Goal: Find specific page/section: Find specific page/section

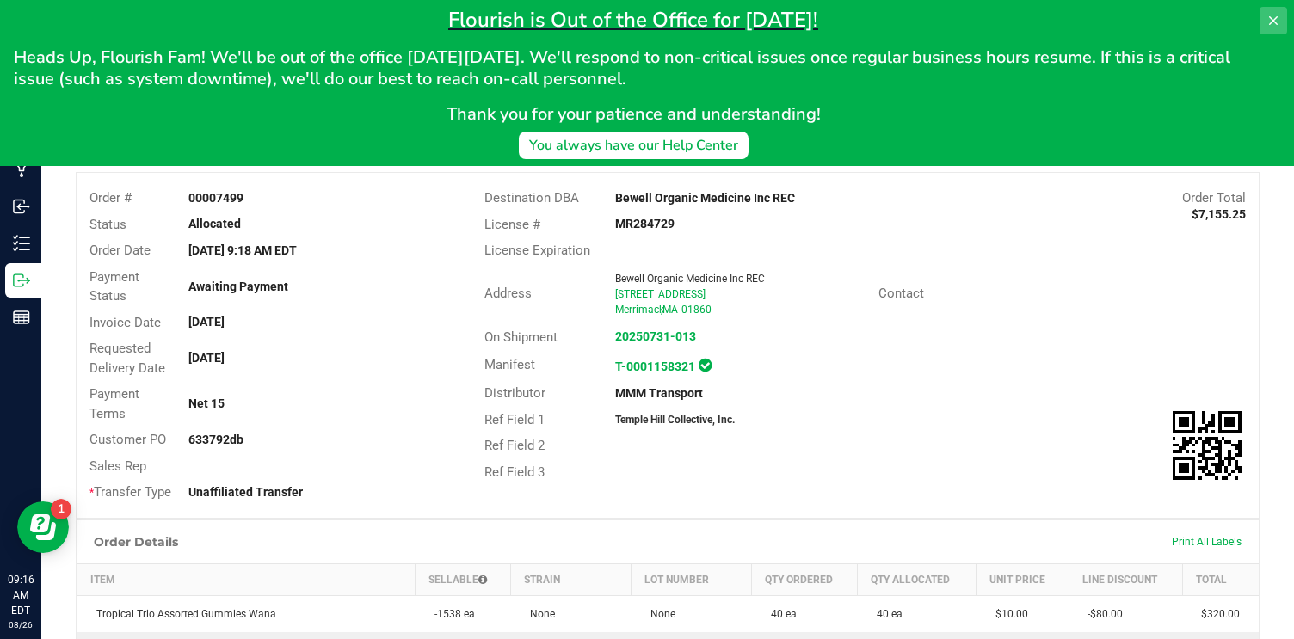
click at [1269, 19] on icon at bounding box center [1273, 21] width 14 height 14
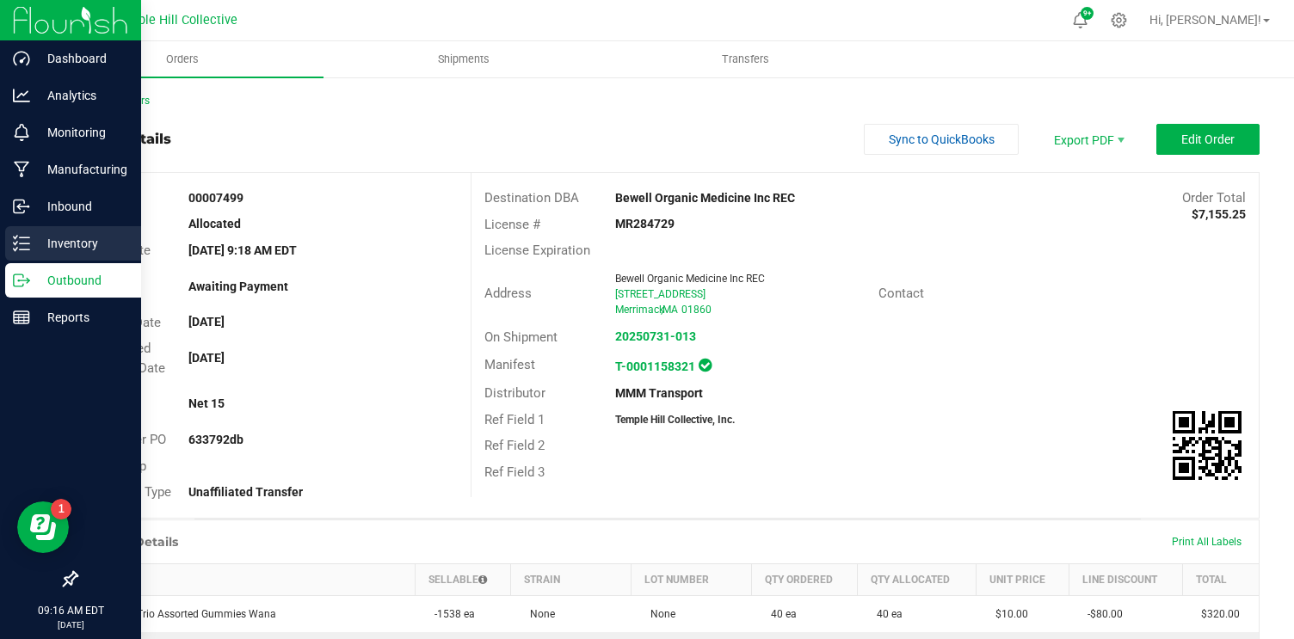
click at [60, 247] on p "Inventory" at bounding box center [81, 243] width 103 height 21
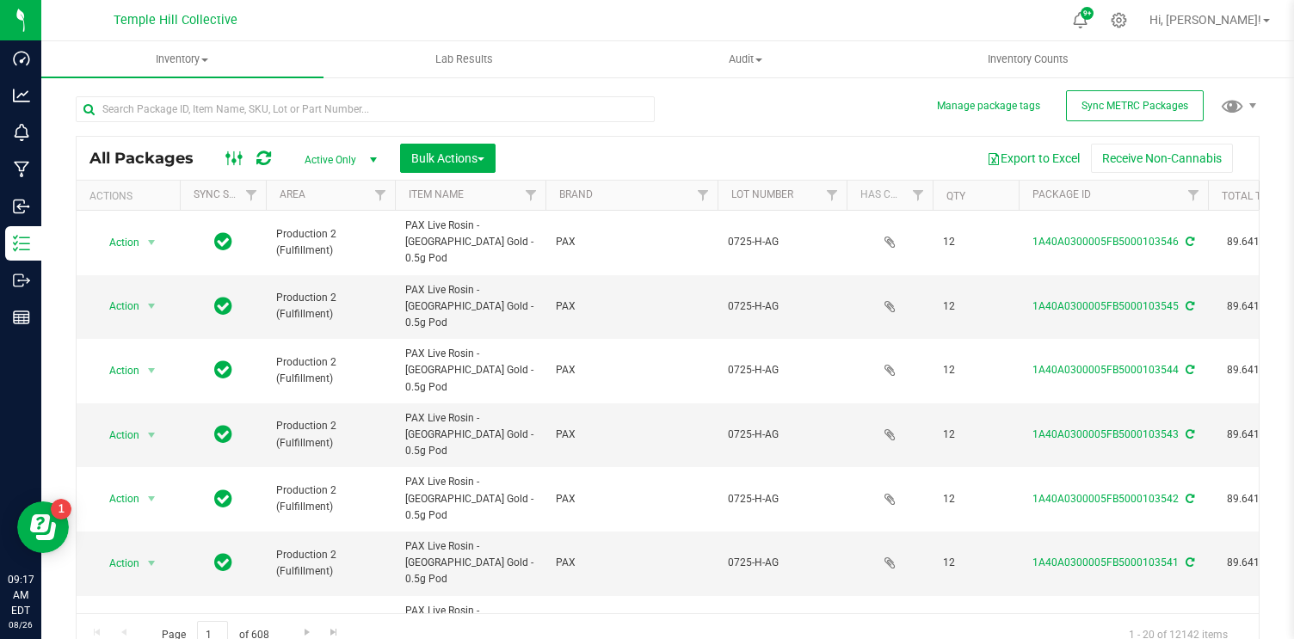
click at [237, 165] on icon at bounding box center [234, 158] width 19 height 21
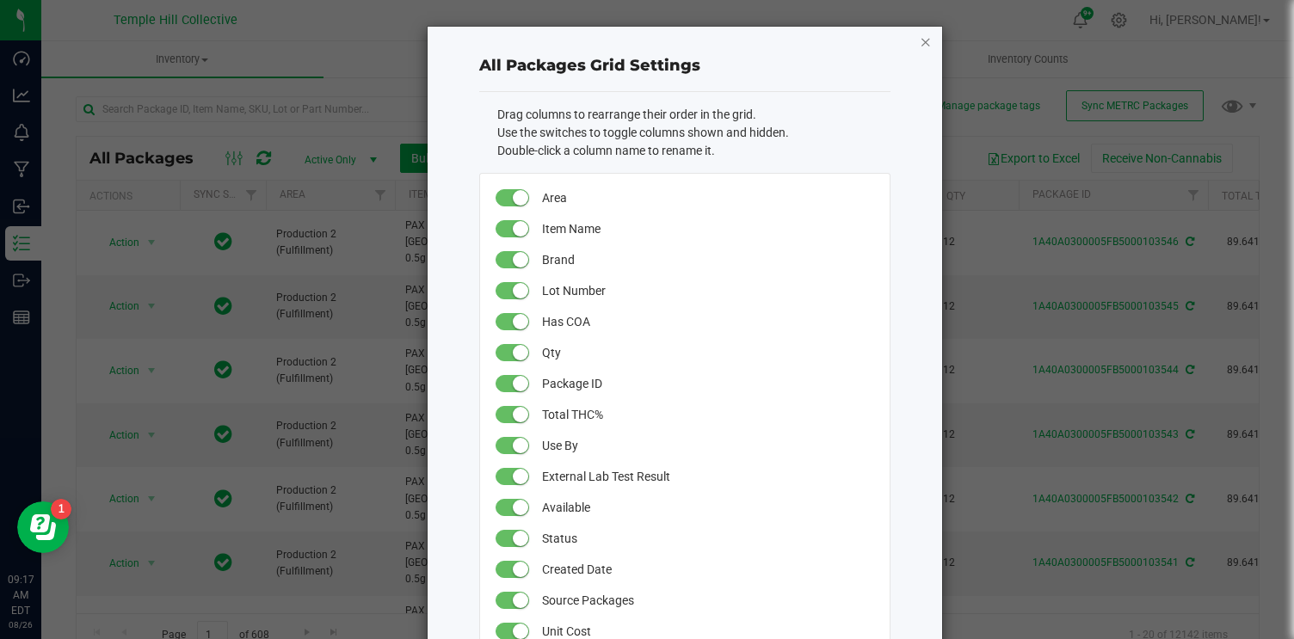
click at [925, 44] on icon "button" at bounding box center [925, 41] width 12 height 21
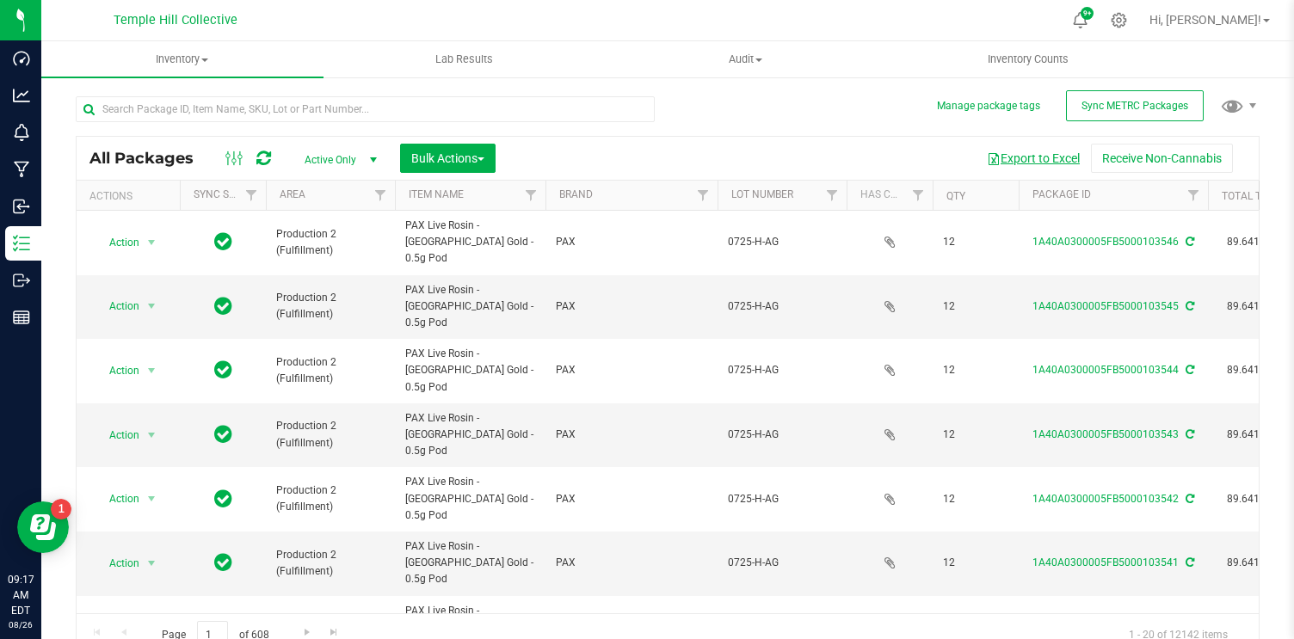
click at [1030, 151] on button "Export to Excel" at bounding box center [1032, 158] width 115 height 29
click at [1032, 161] on button "Export to Excel" at bounding box center [1032, 158] width 115 height 29
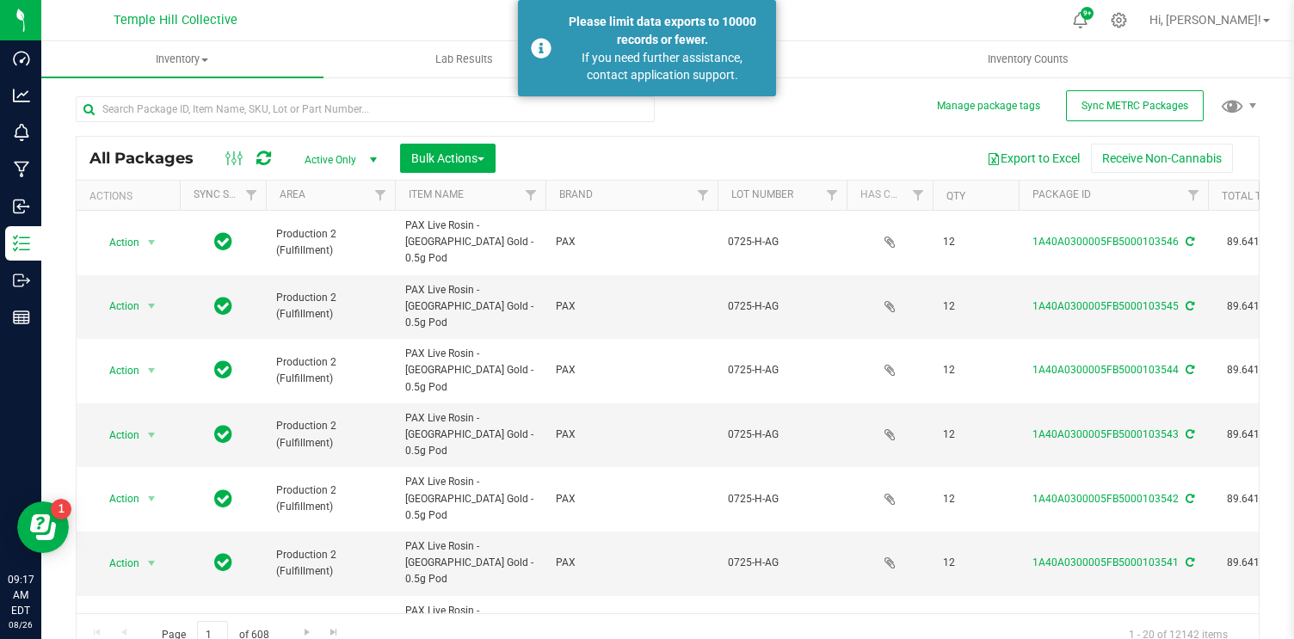
click at [829, 113] on div "All Packages Active Only Active Only Lab Samples Locked All External Internal B…" at bounding box center [667, 367] width 1183 height 575
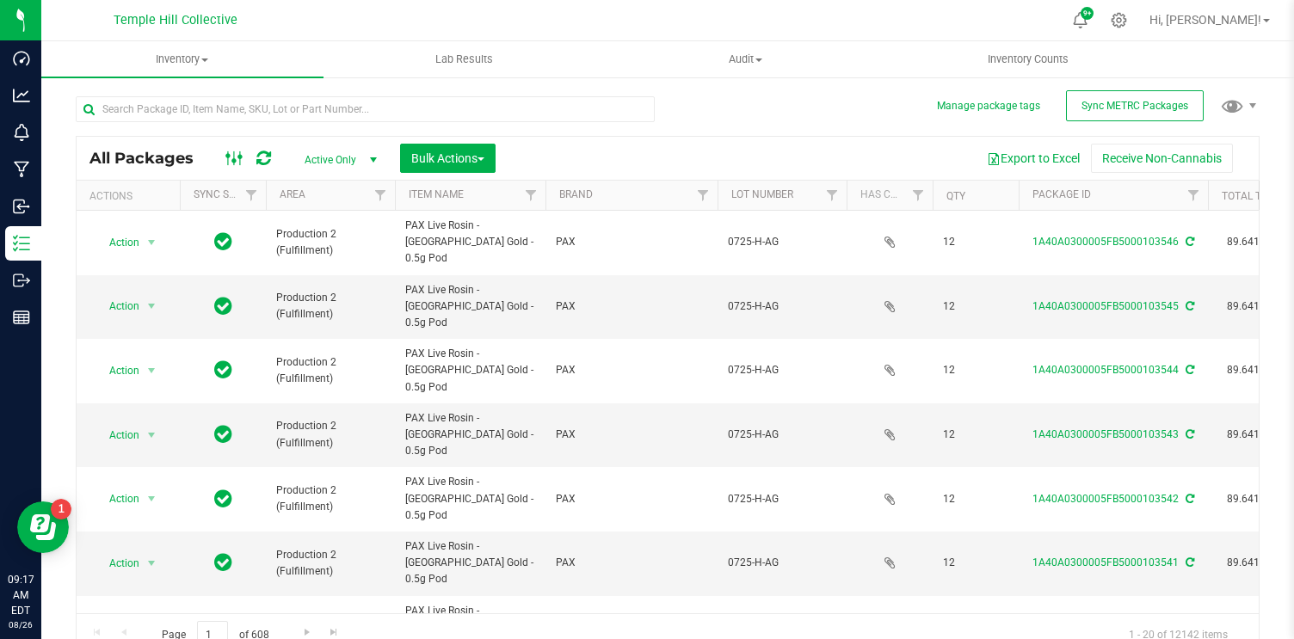
click at [233, 164] on rect at bounding box center [233, 158] width 1 height 14
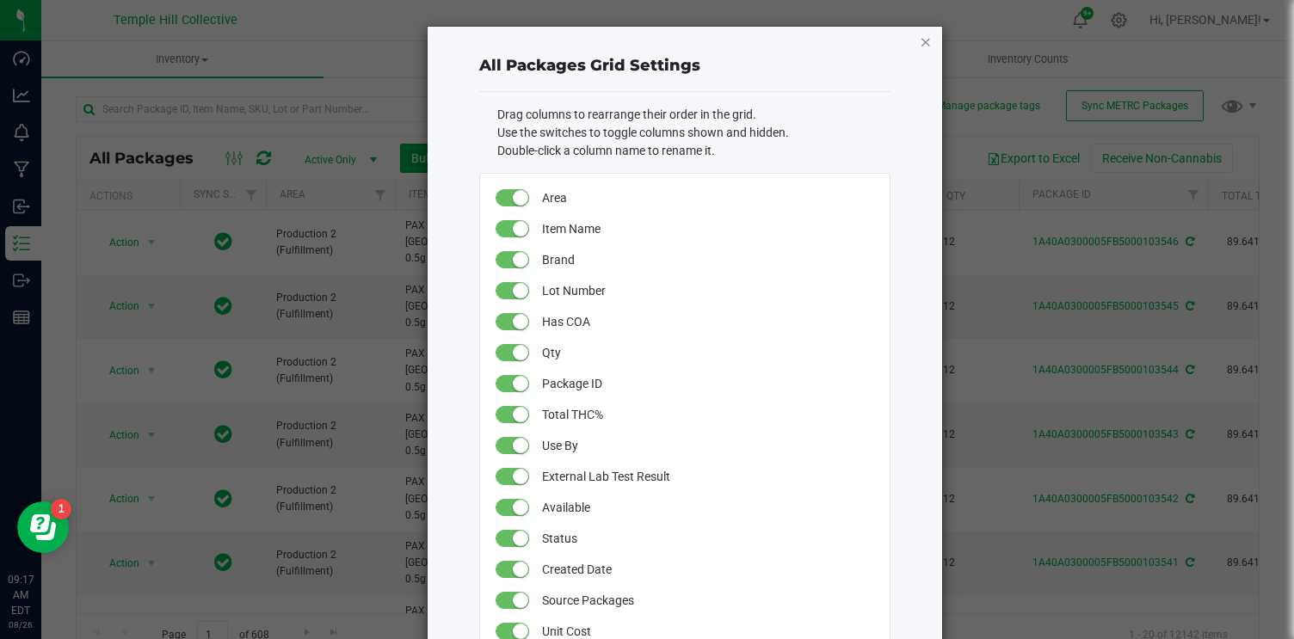
click at [928, 48] on icon "button" at bounding box center [925, 41] width 12 height 21
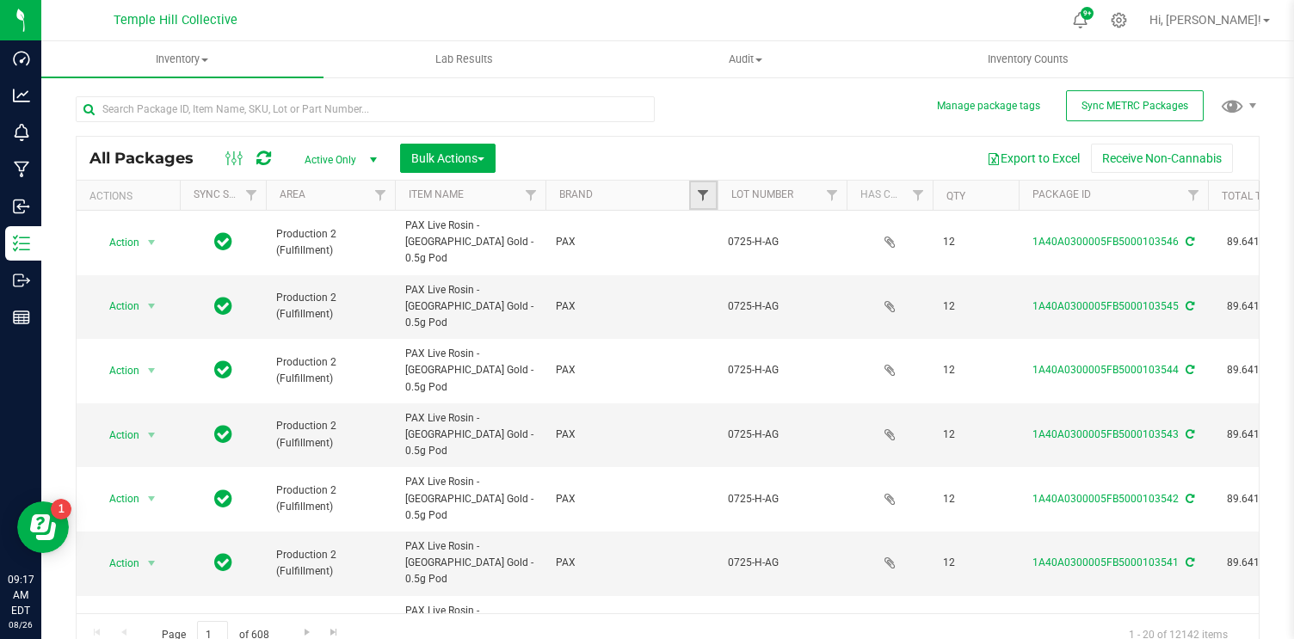
click at [696, 195] on span "Filter" at bounding box center [703, 195] width 14 height 14
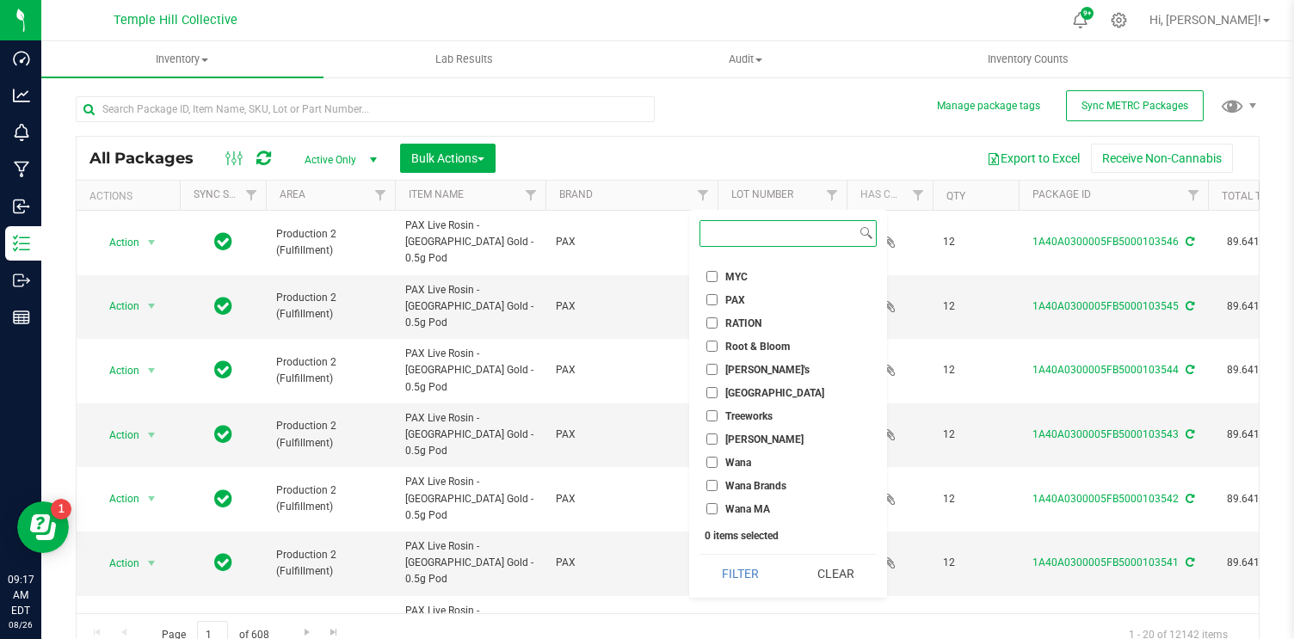
scroll to position [420, 0]
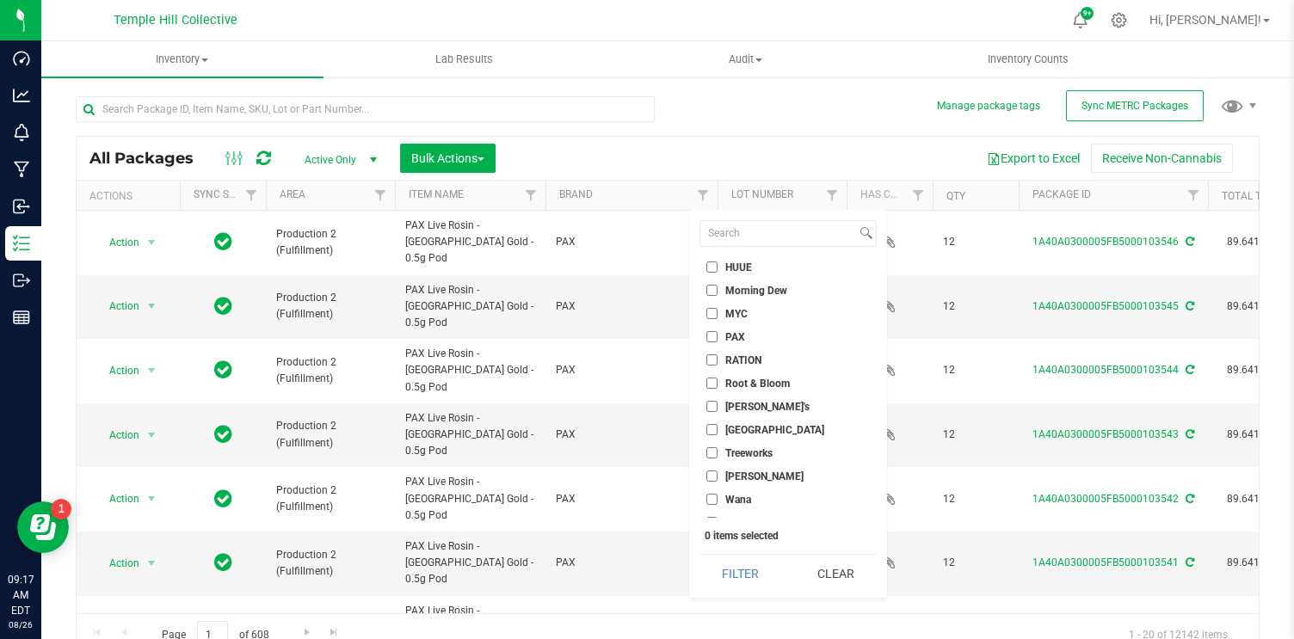
click at [711, 332] on input "PAX" at bounding box center [711, 336] width 11 height 11
checkbox input "true"
click at [765, 575] on button "Filter" at bounding box center [740, 574] width 83 height 38
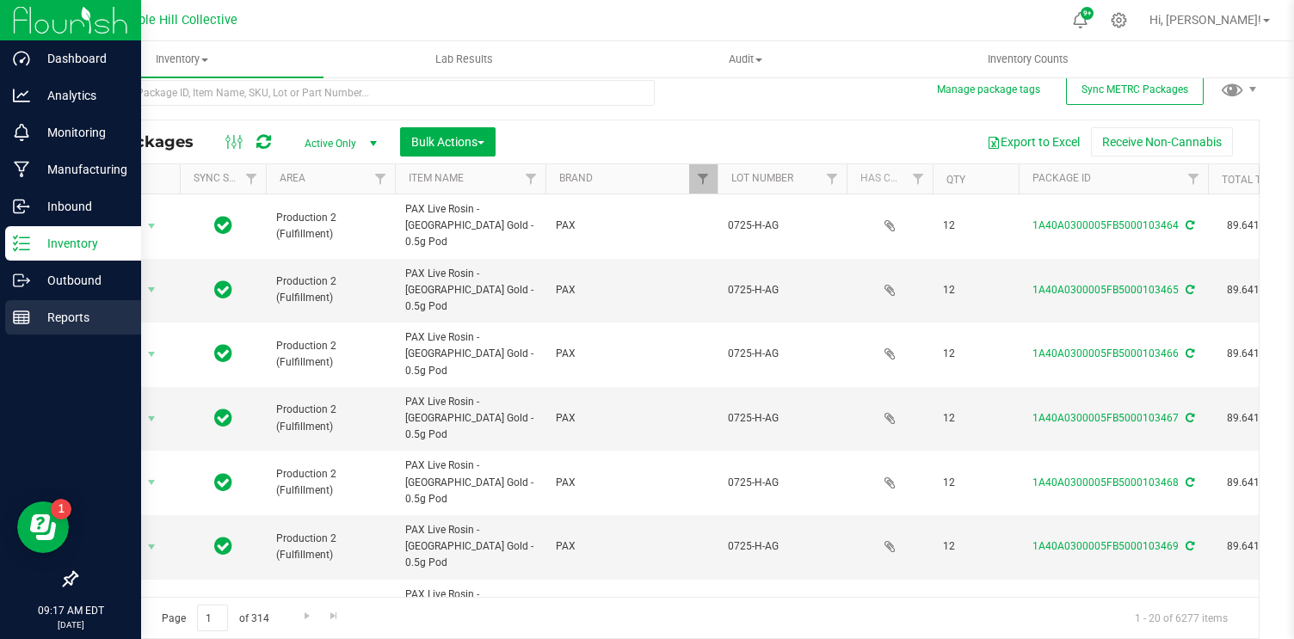
click at [65, 315] on p "Reports" at bounding box center [81, 317] width 103 height 21
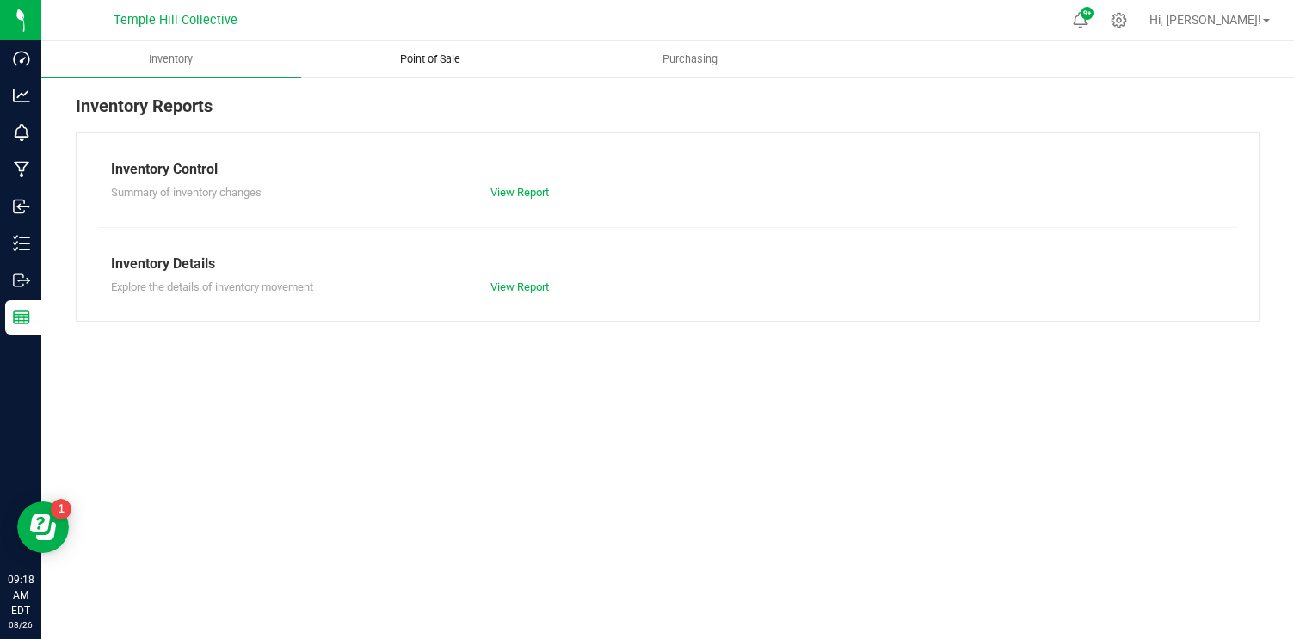
click at [446, 66] on span "Point of Sale" at bounding box center [430, 59] width 107 height 15
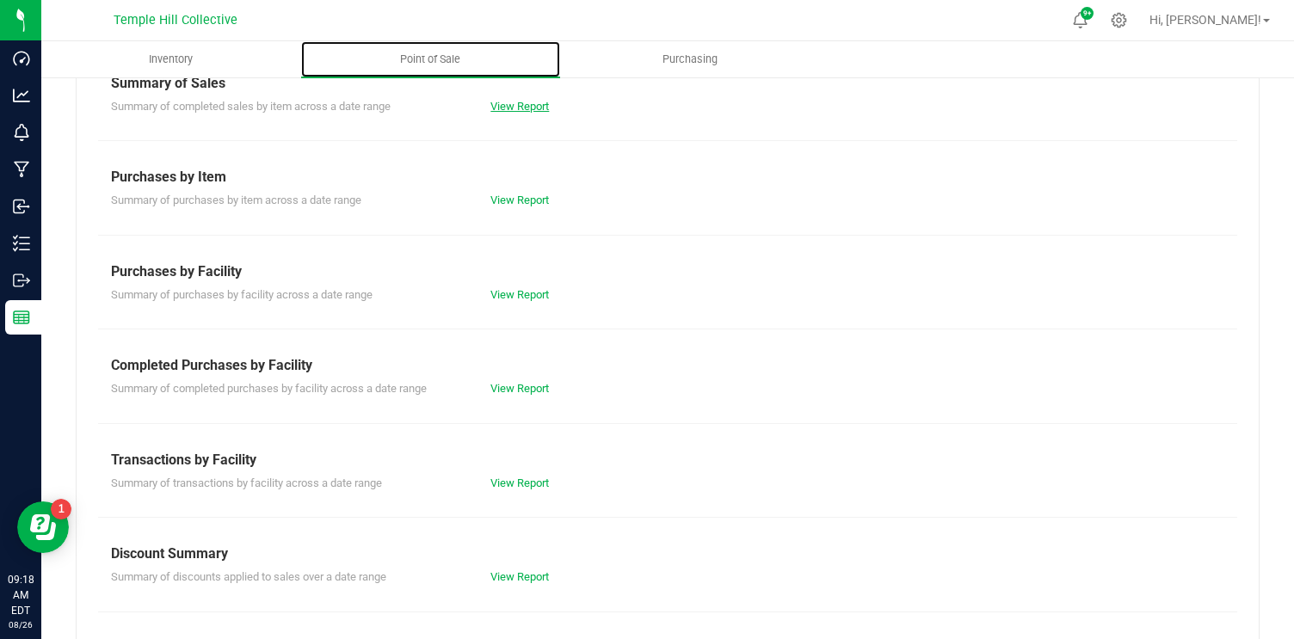
scroll to position [265, 0]
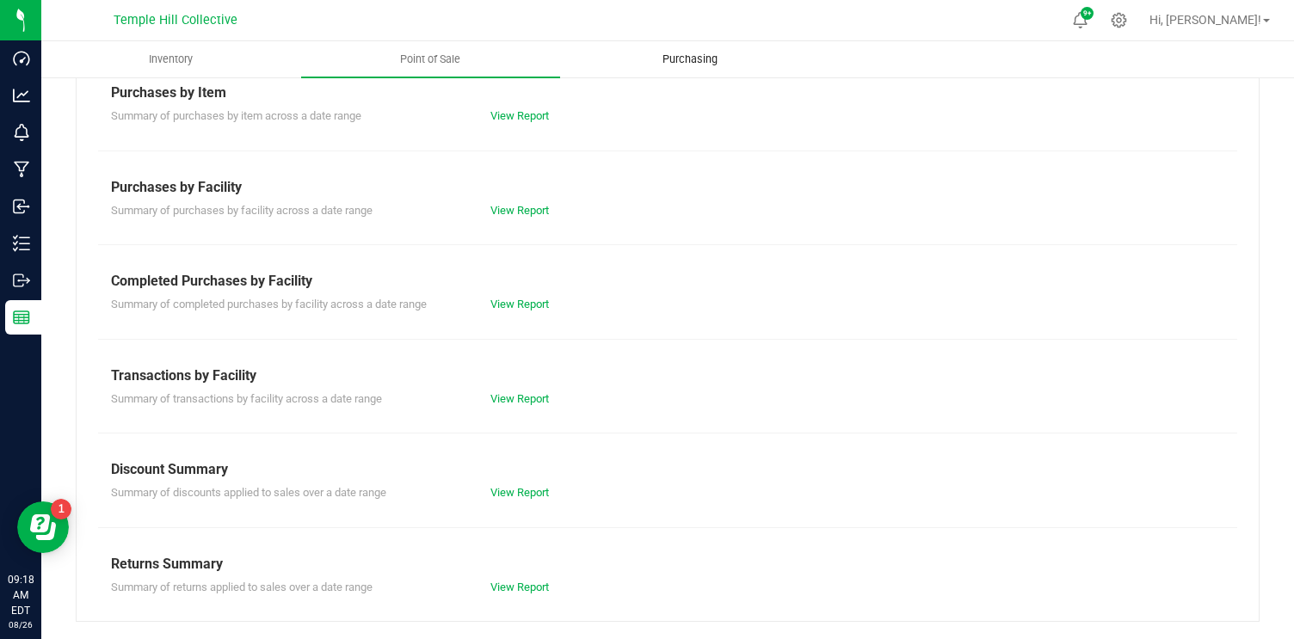
click at [703, 63] on span "Purchasing" at bounding box center [689, 59] width 101 height 15
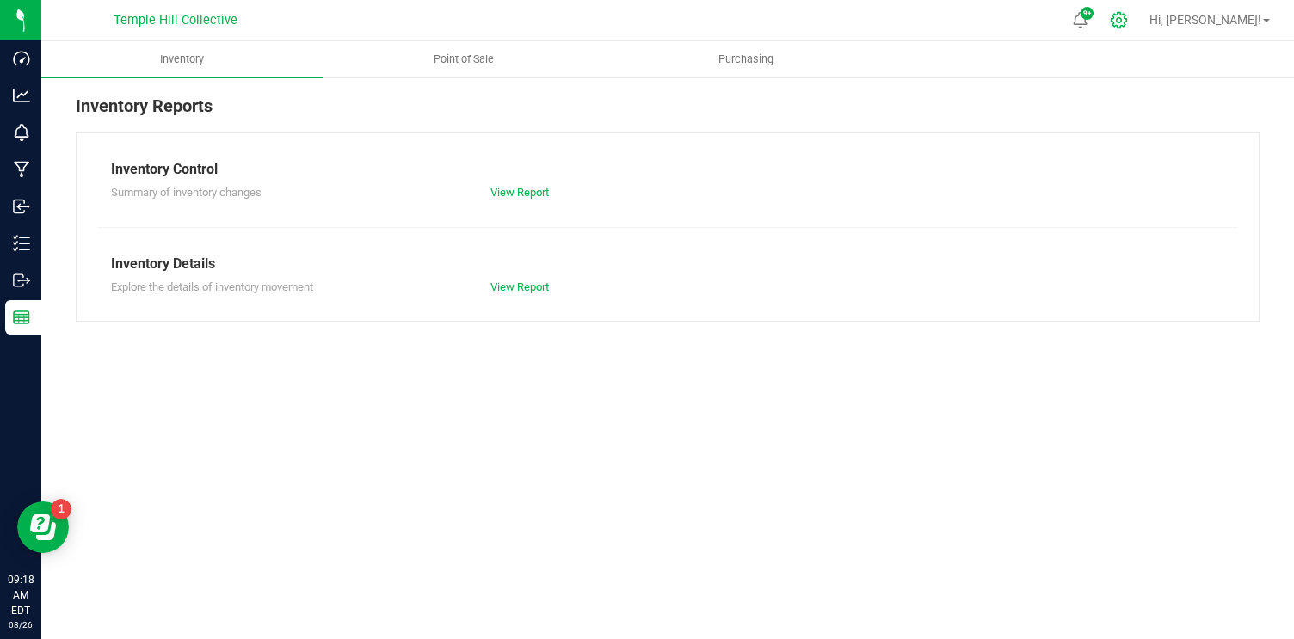
click at [1128, 18] on icon at bounding box center [1119, 20] width 18 height 18
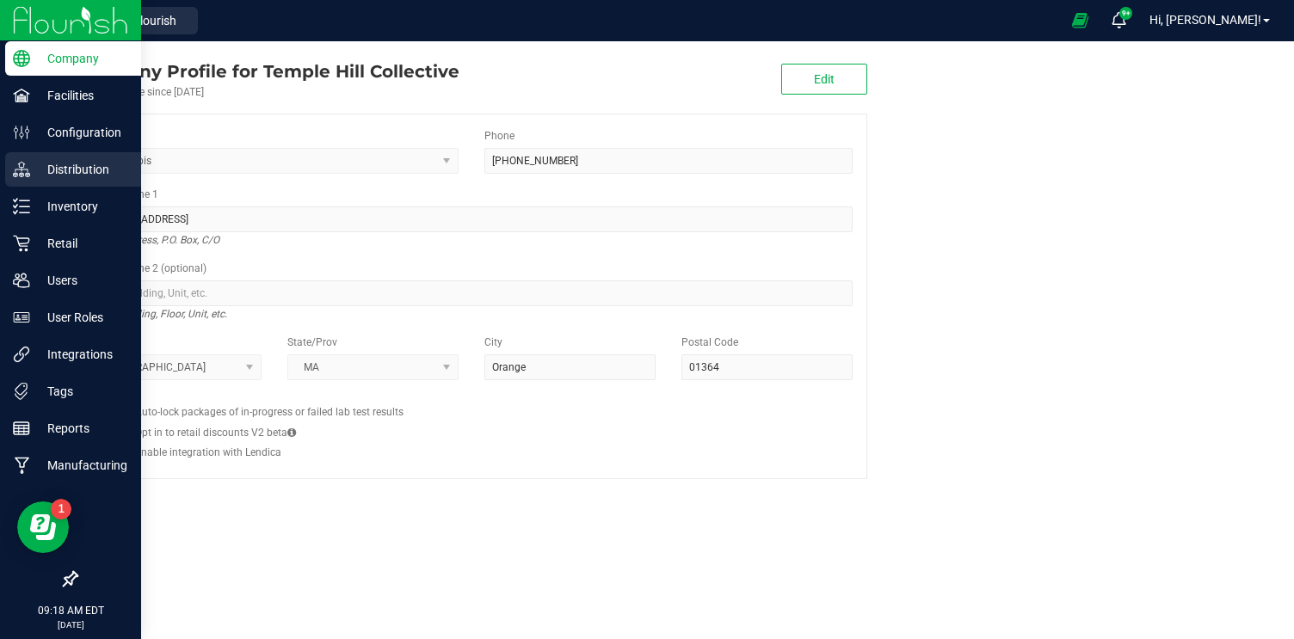
click at [83, 175] on p "Distribution" at bounding box center [81, 169] width 103 height 21
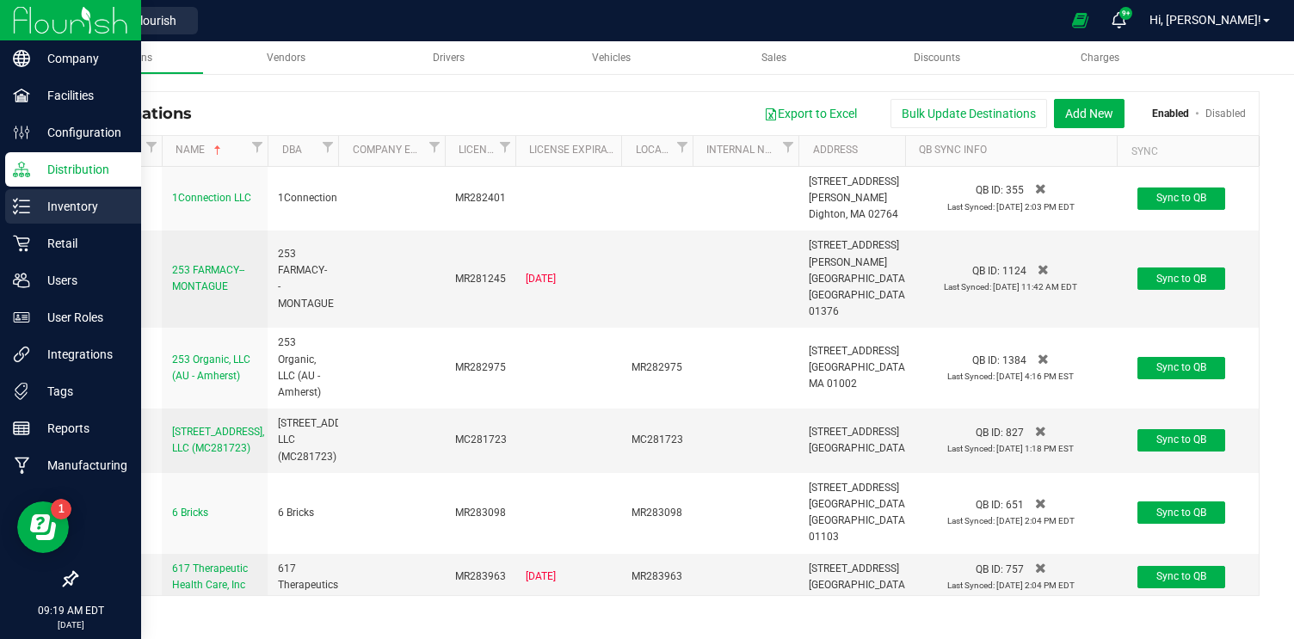
click at [77, 212] on p "Inventory" at bounding box center [81, 206] width 103 height 21
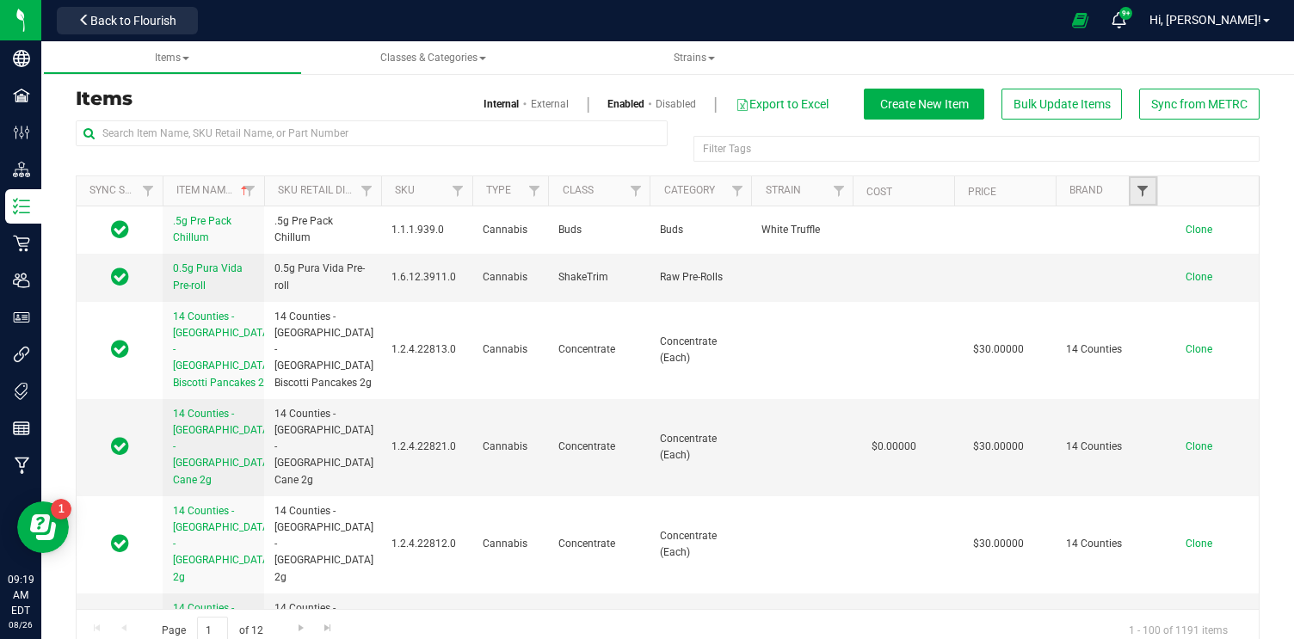
click at [1142, 191] on span "Filter" at bounding box center [1142, 191] width 14 height 14
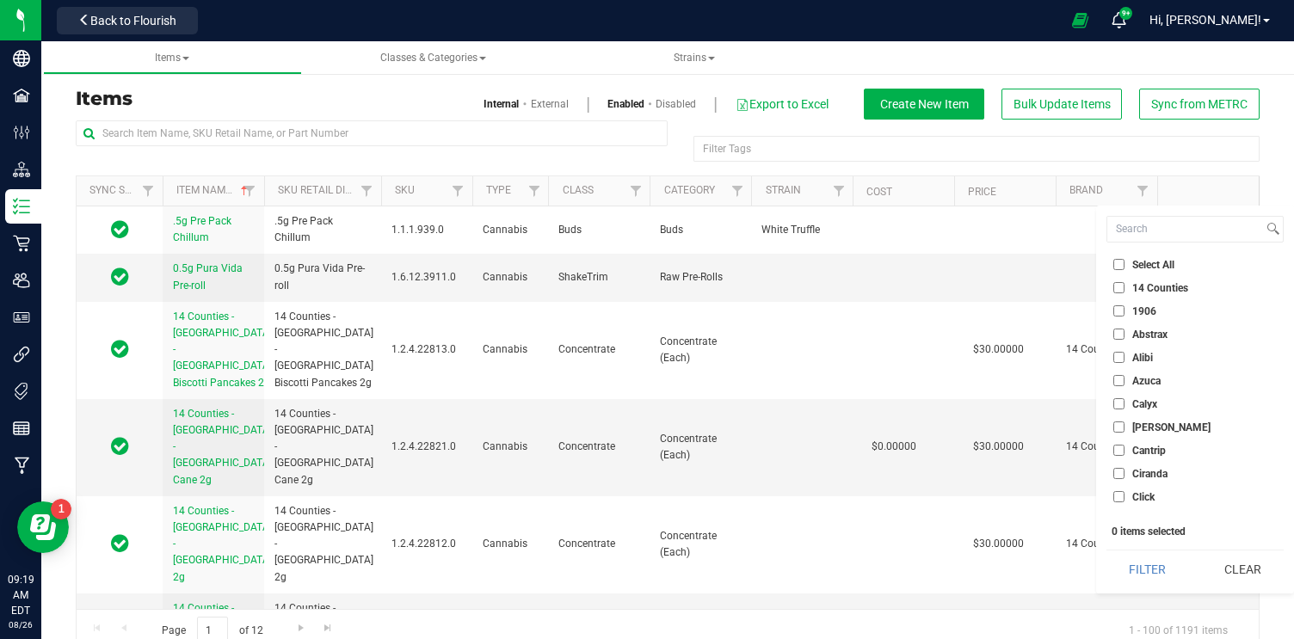
click at [1116, 289] on input "14 Counties" at bounding box center [1118, 287] width 11 height 11
checkbox input "true"
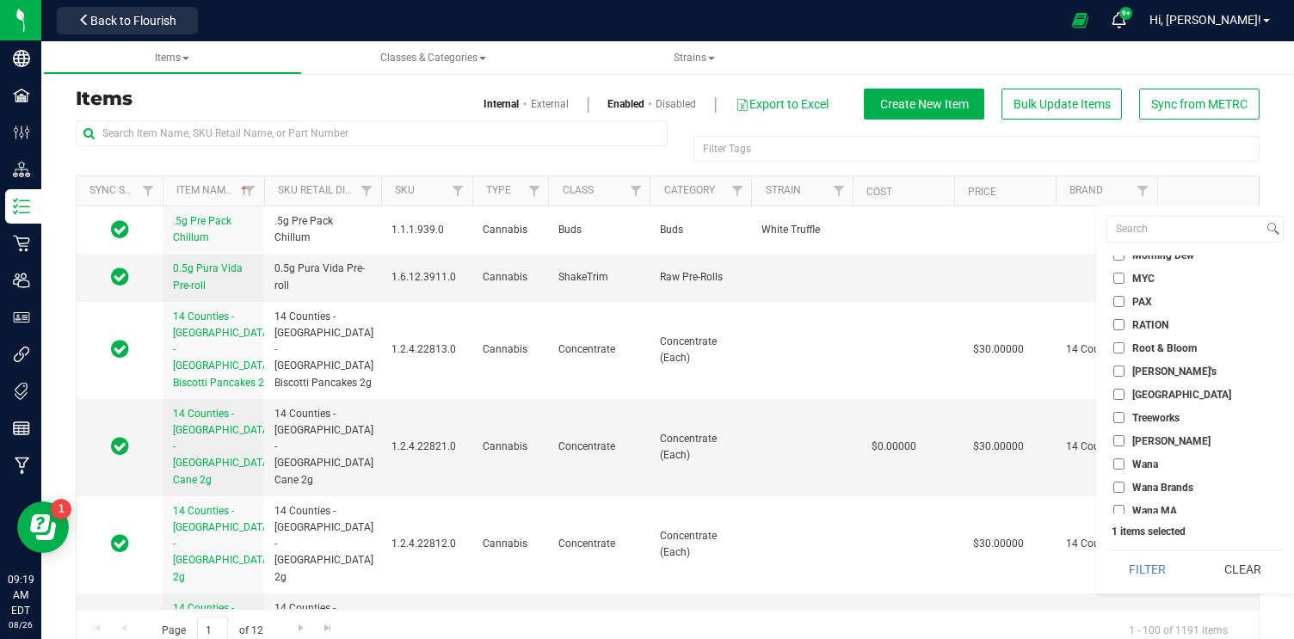
scroll to position [457, 0]
click at [1118, 384] on input "[GEOGRAPHIC_DATA]" at bounding box center [1118, 388] width 11 height 11
checkbox input "true"
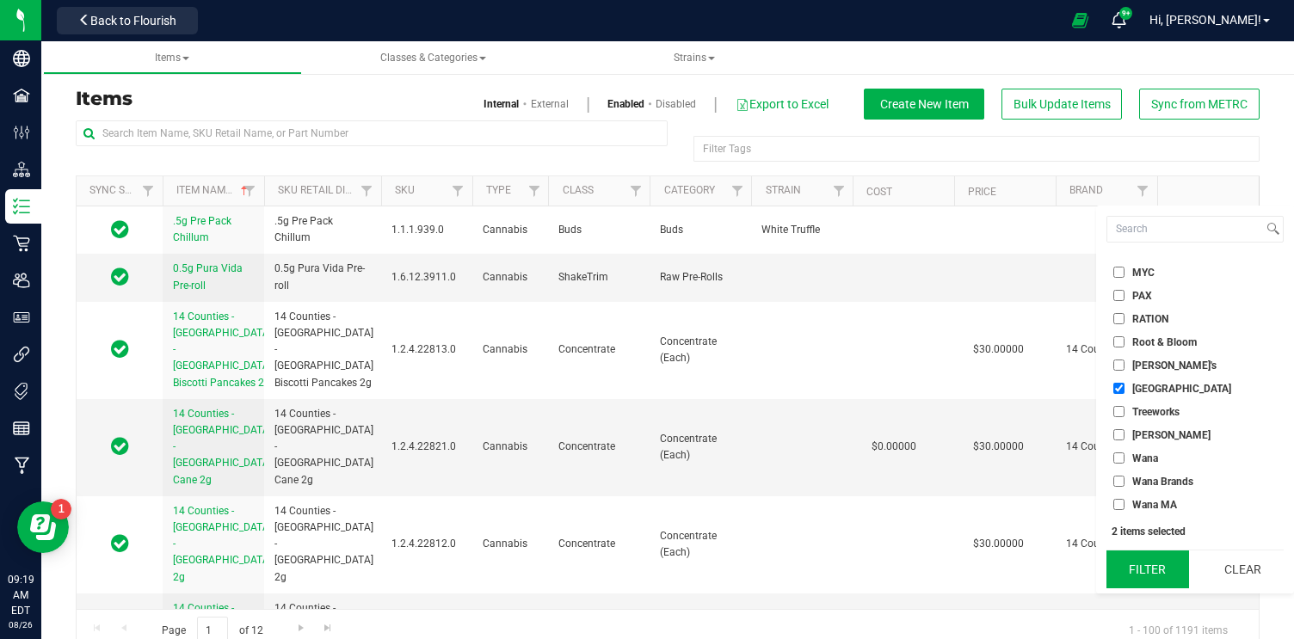
click at [1140, 568] on button "Filter" at bounding box center [1147, 569] width 83 height 38
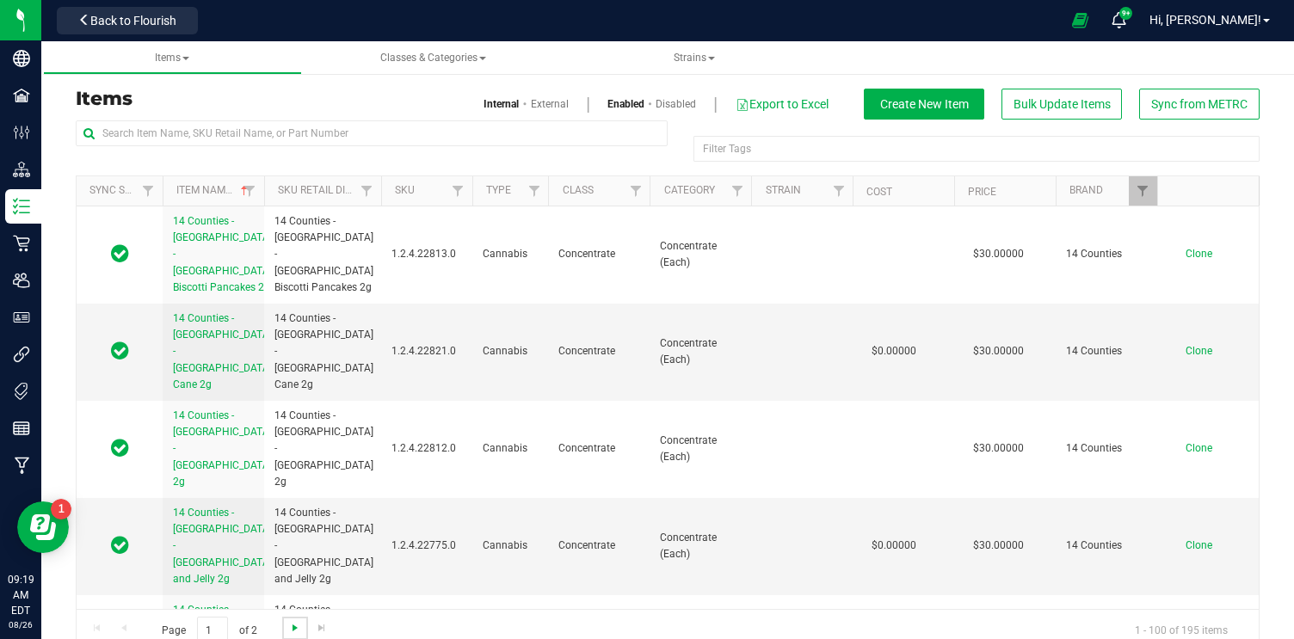
click at [294, 625] on span "Go to the next page" at bounding box center [295, 628] width 14 height 14
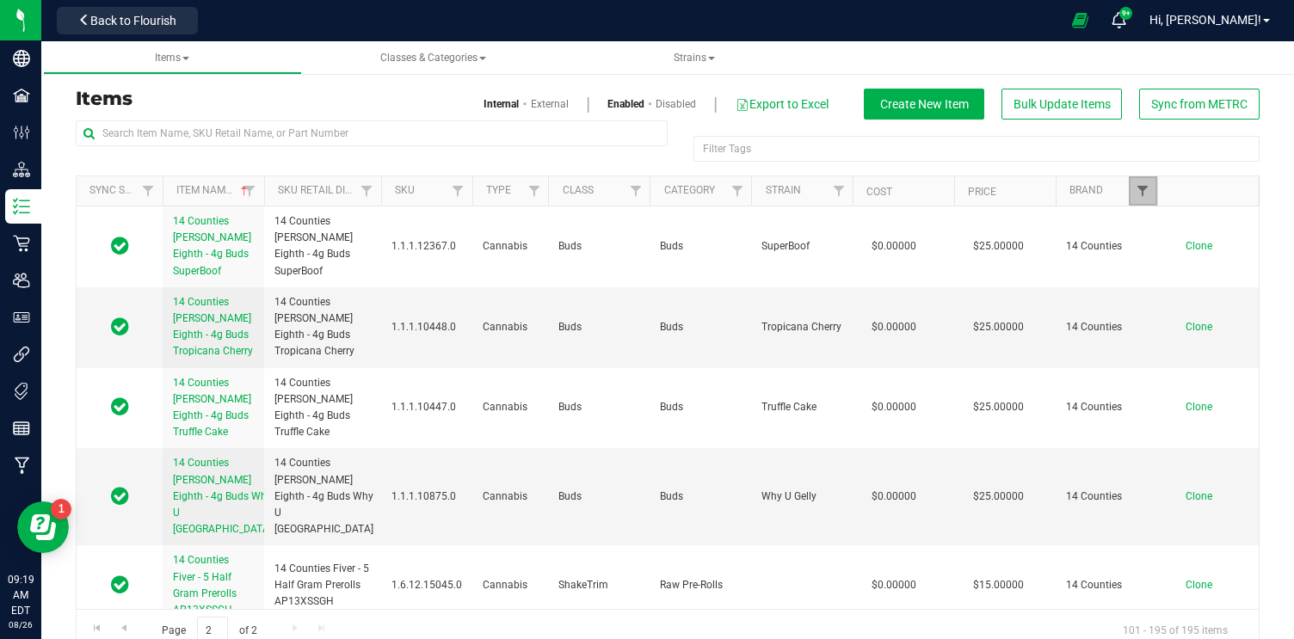
click at [1140, 191] on span "Filter" at bounding box center [1142, 191] width 14 height 14
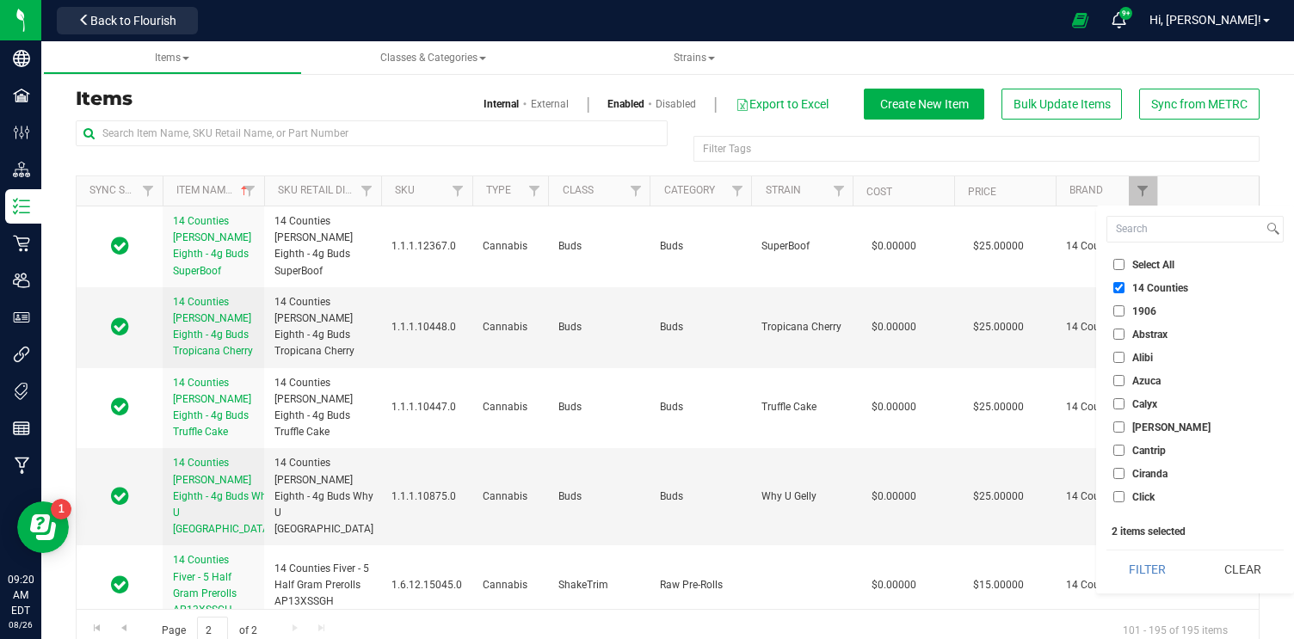
click at [1118, 284] on input "14 Counties" at bounding box center [1118, 287] width 11 height 11
checkbox input "false"
click at [1277, 179] on div "Items Internal External Enabled Disabled Export to Excel Create New Item Bulk U…" at bounding box center [667, 359] width 1252 height 618
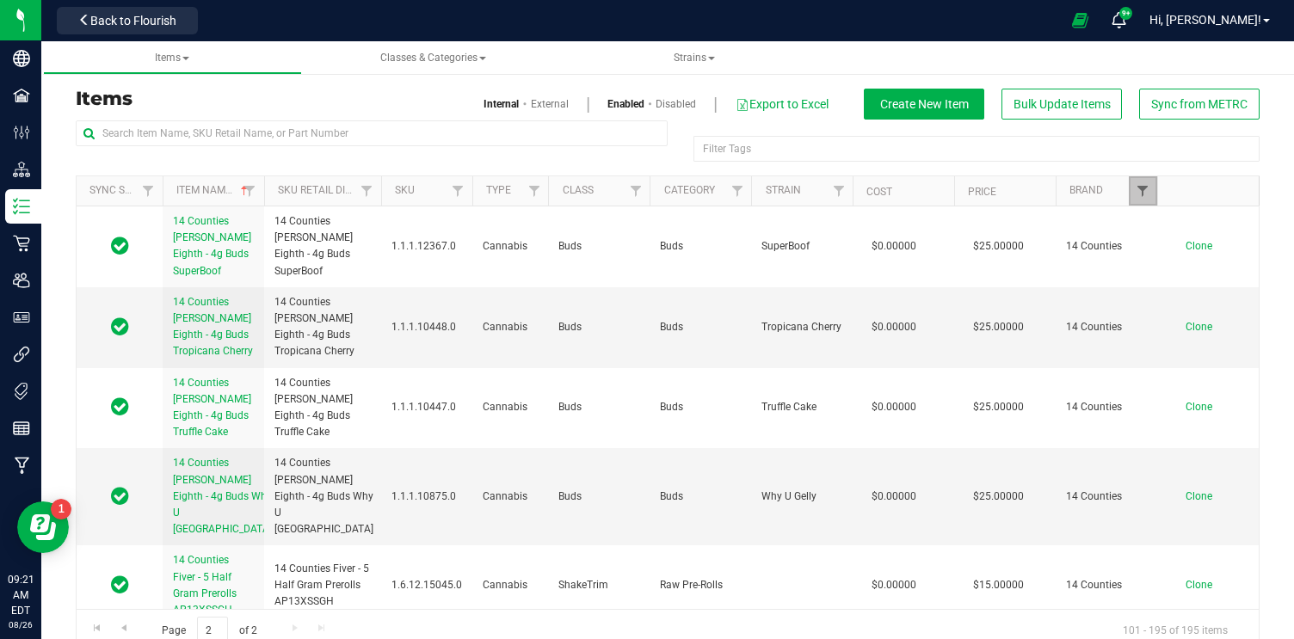
click at [1139, 187] on span "Filter" at bounding box center [1142, 191] width 14 height 14
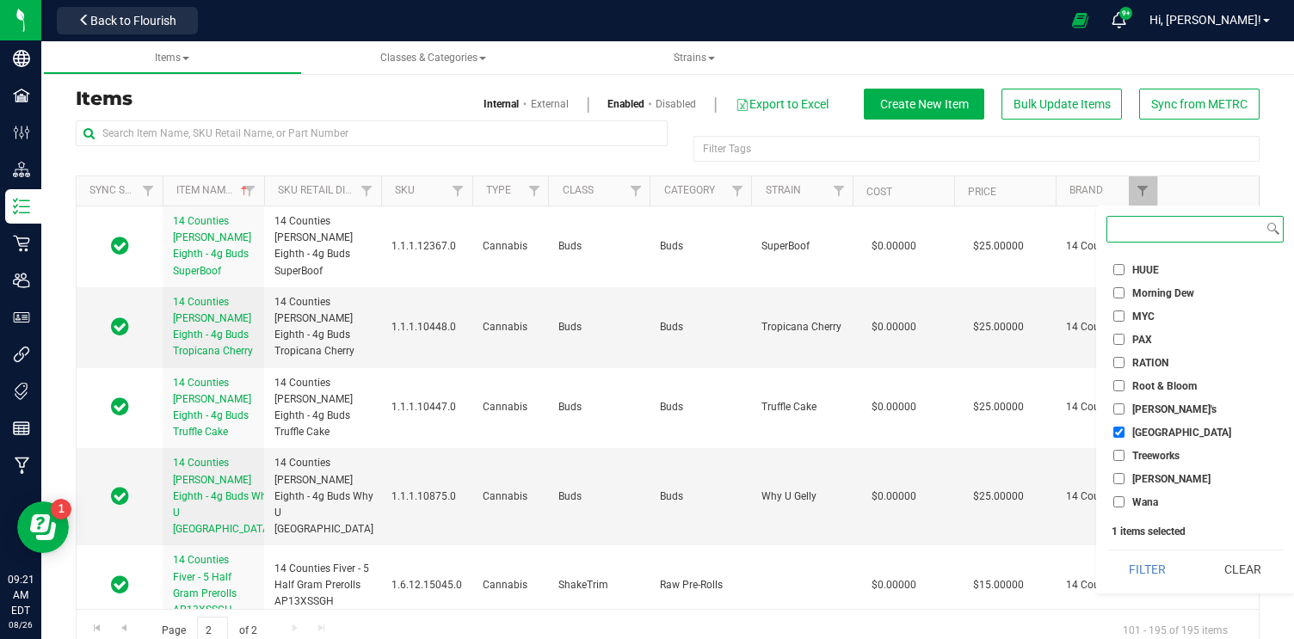
scroll to position [457, 0]
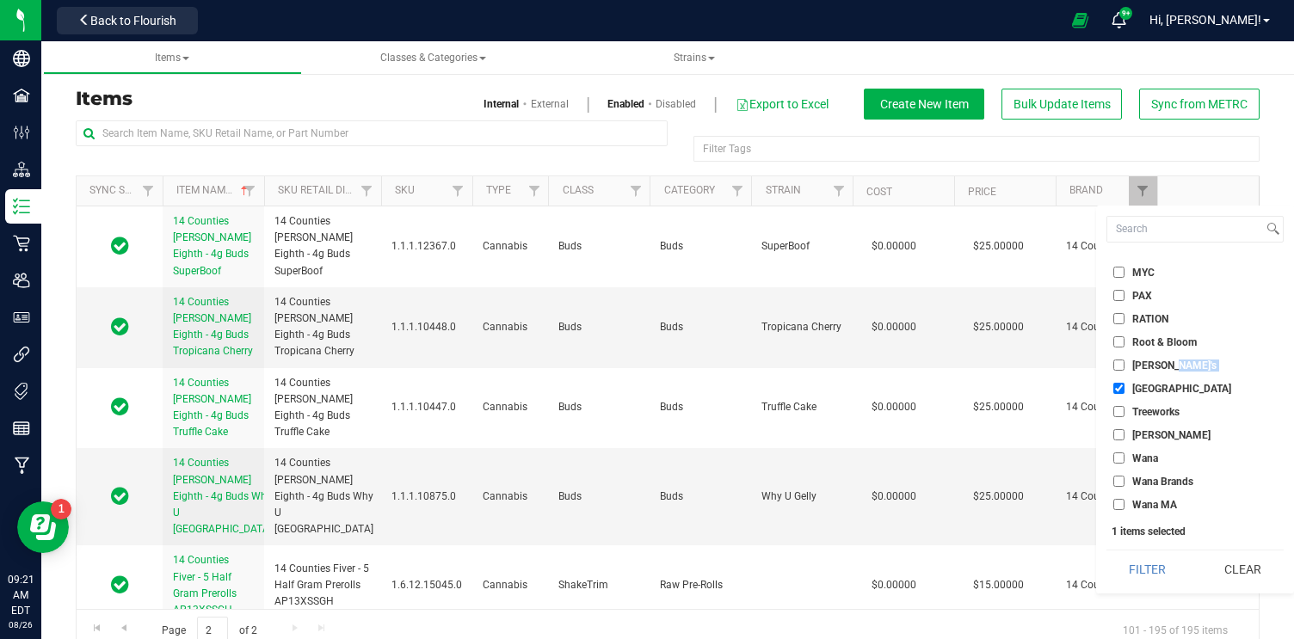
click at [1120, 388] on input "[GEOGRAPHIC_DATA]" at bounding box center [1118, 388] width 11 height 11
checkbox input "false"
click at [1118, 506] on input "Wana MA" at bounding box center [1118, 504] width 11 height 11
checkbox input "true"
click at [1158, 575] on button "Filter" at bounding box center [1147, 569] width 83 height 38
